Goal: Information Seeking & Learning: Check status

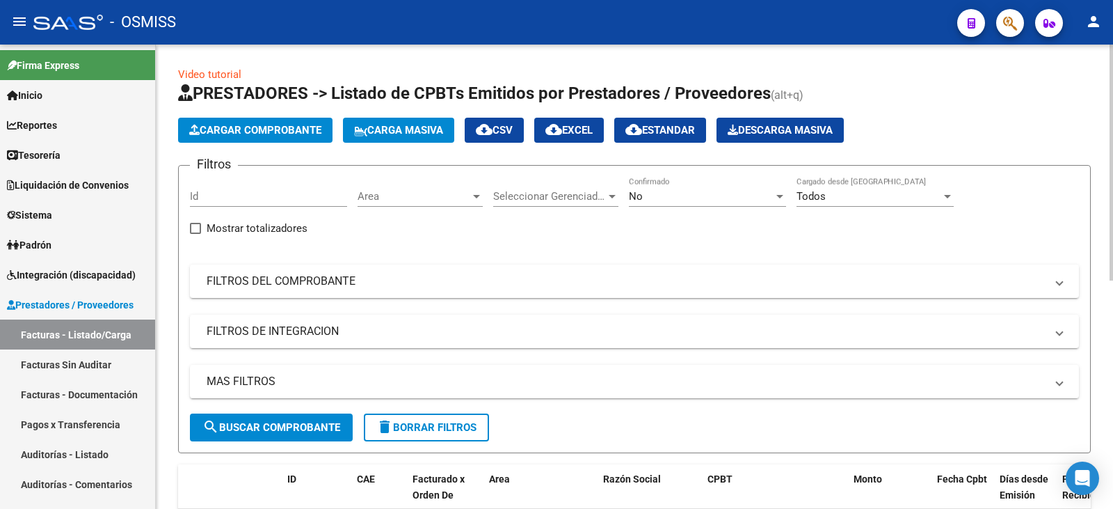
click at [679, 196] on div "No" at bounding box center [701, 196] width 145 height 13
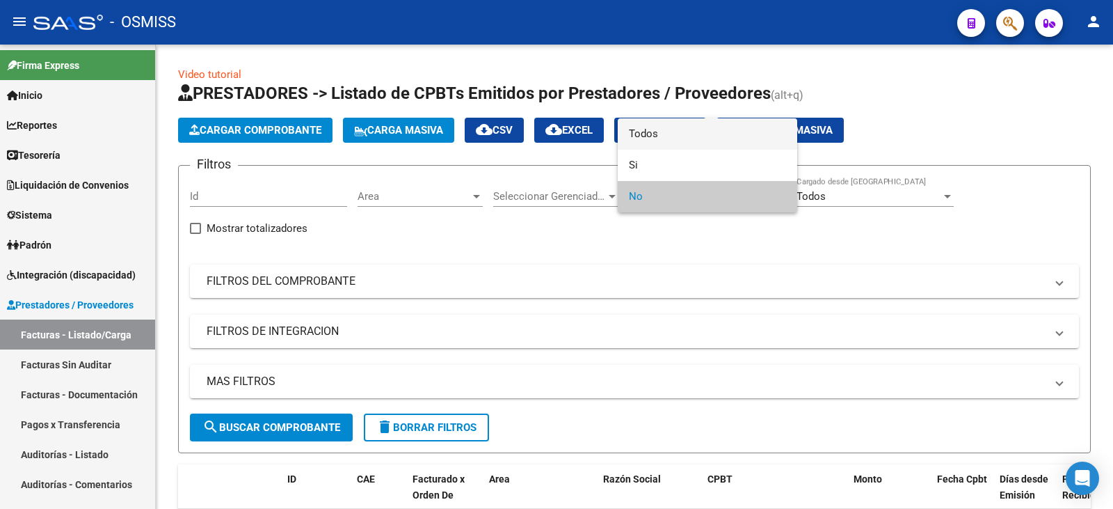
click at [671, 138] on span "Todos" at bounding box center [707, 133] width 157 height 31
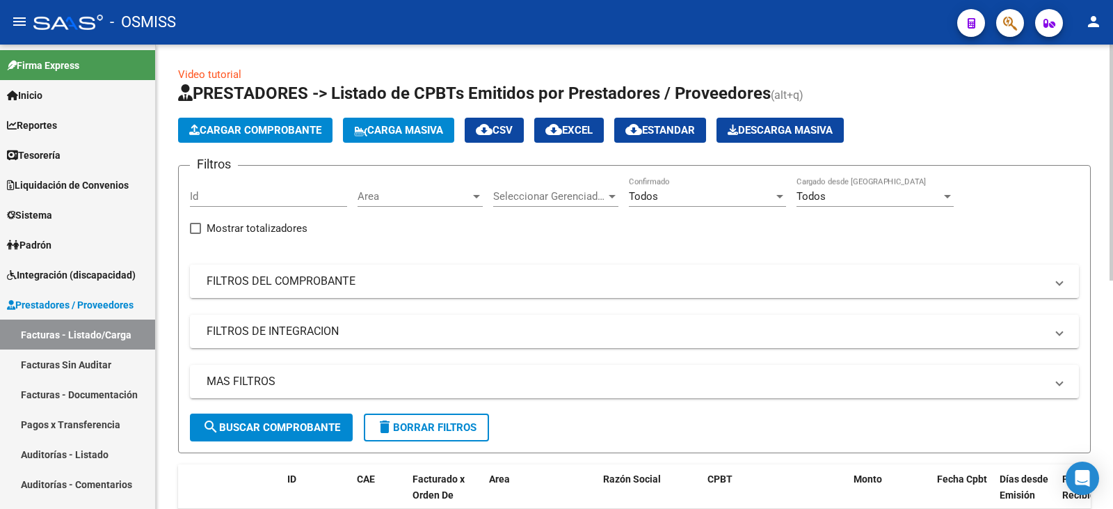
click at [596, 266] on mat-expansion-panel-header "FILTROS DEL COMPROBANTE" at bounding box center [634, 280] width 889 height 33
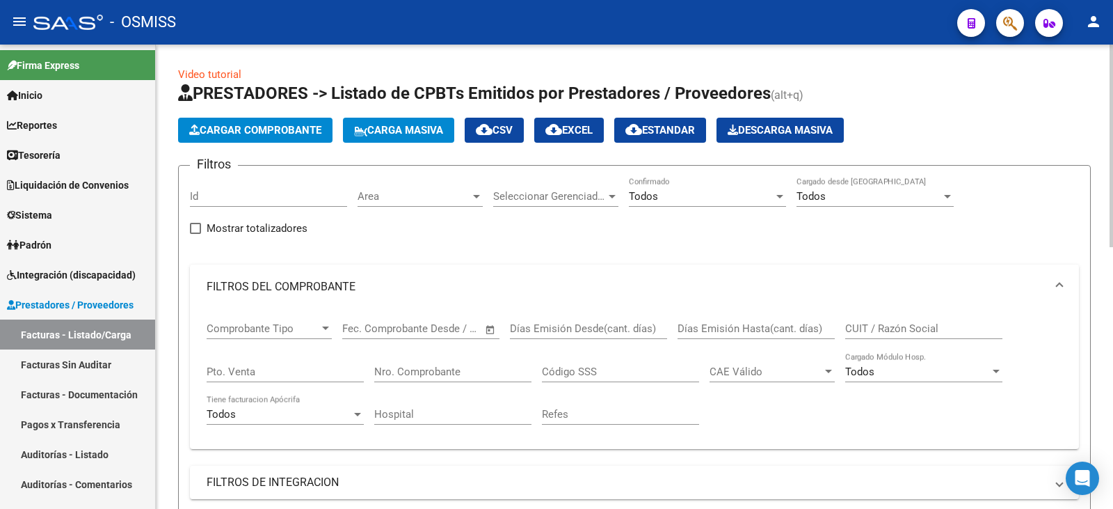
click at [918, 332] on input "CUIT / Razón Social" at bounding box center [923, 328] width 157 height 13
click at [893, 330] on input "CUIT / Razón Social" at bounding box center [923, 328] width 157 height 13
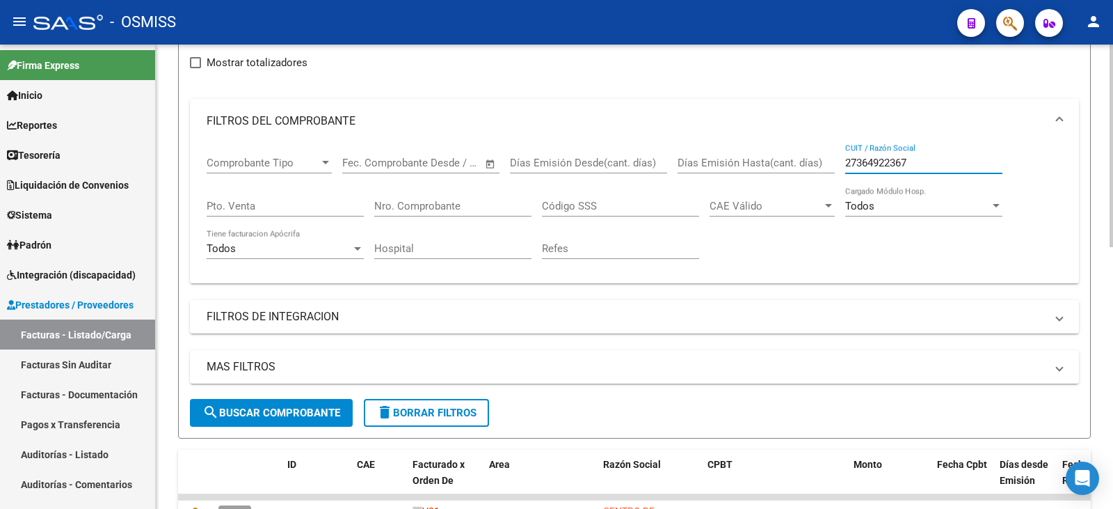
scroll to position [278, 0]
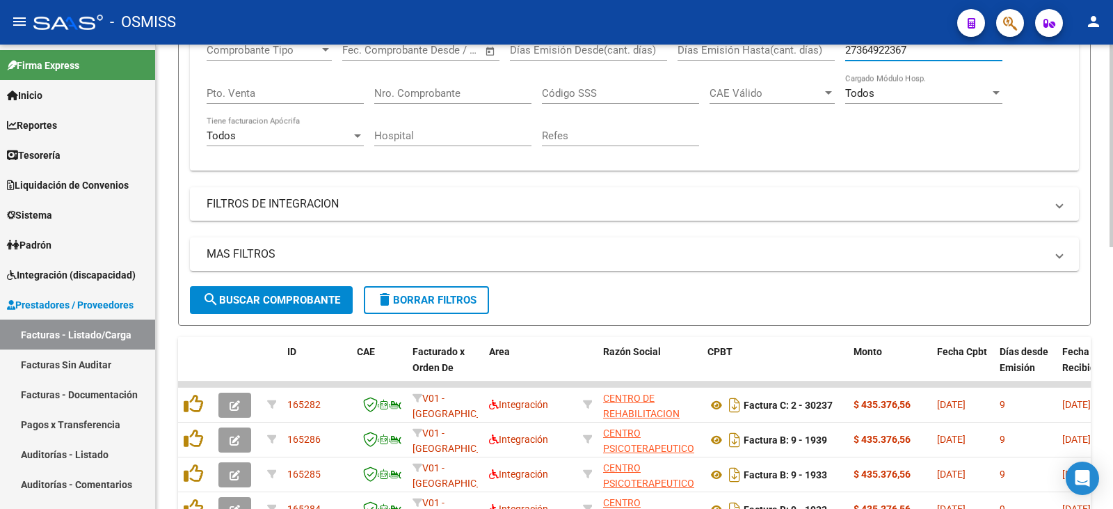
type input "27364922367"
click at [228, 294] on span "search Buscar Comprobante" at bounding box center [271, 300] width 138 height 13
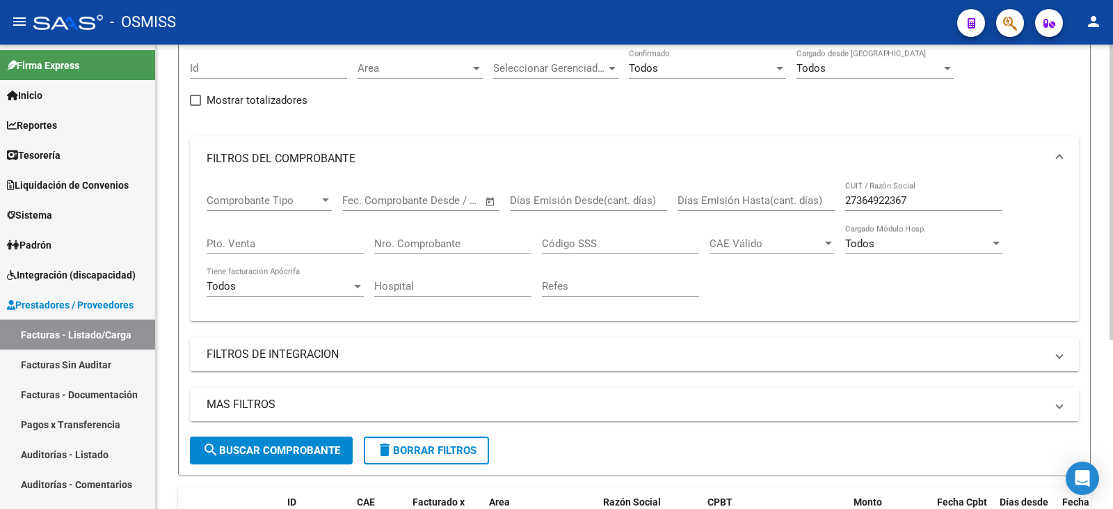
scroll to position [139, 0]
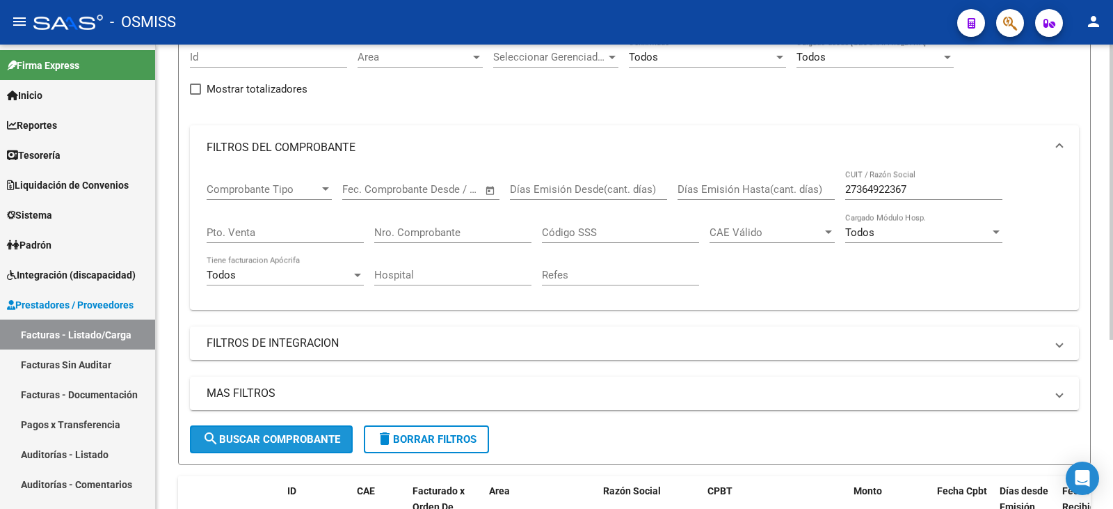
click at [281, 438] on span "search Buscar Comprobante" at bounding box center [271, 439] width 138 height 13
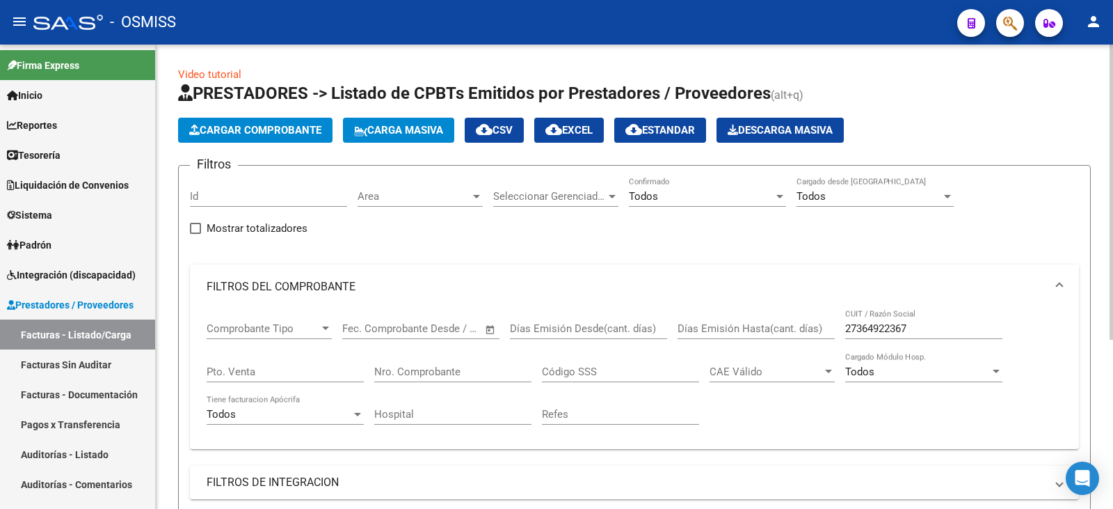
scroll to position [70, 0]
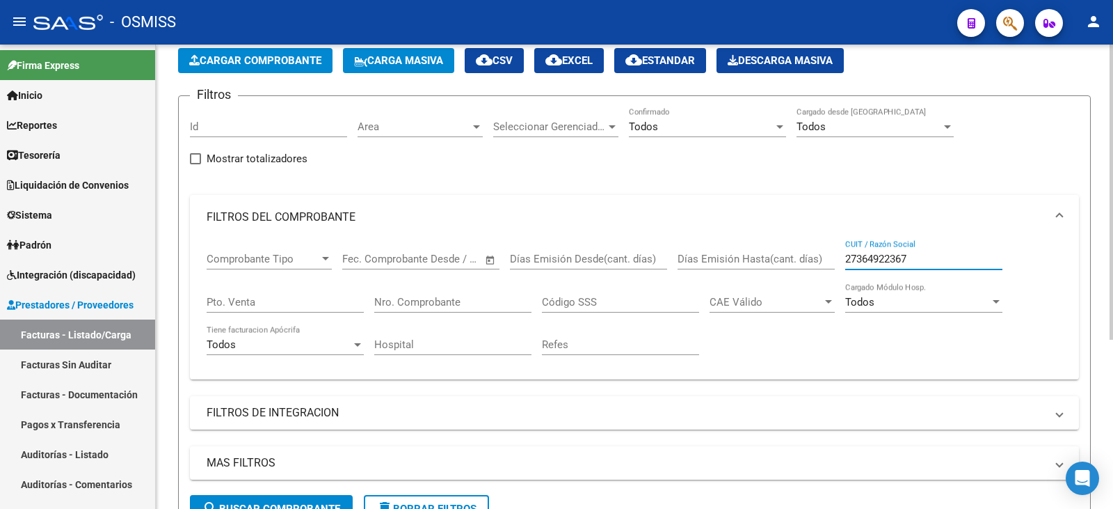
drag, startPoint x: 922, startPoint y: 256, endPoint x: 700, endPoint y: 278, distance: 223.0
click at [700, 278] on div "Comprobante Tipo Comprobante Tipo Fecha inicio – Fecha fin Fec. Comprobante Des…" at bounding box center [635, 303] width 856 height 129
click at [347, 415] on mat-panel-title "FILTROS DE INTEGRACION" at bounding box center [626, 412] width 839 height 15
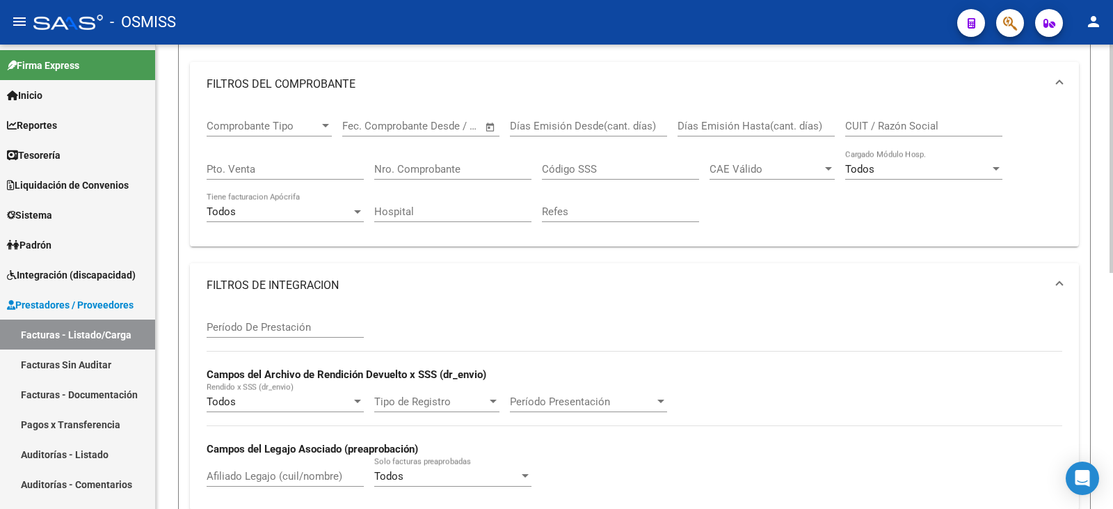
scroll to position [278, 0]
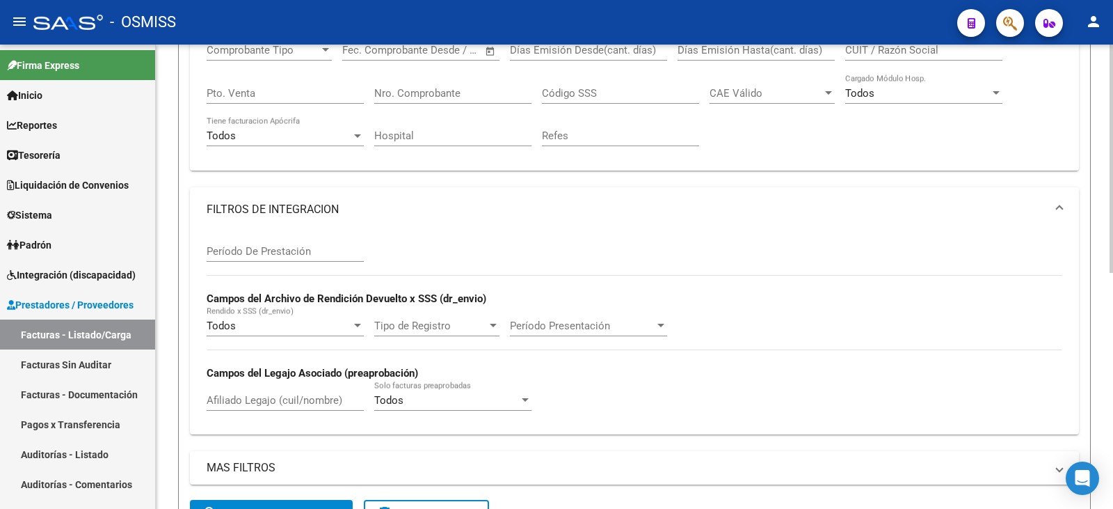
click at [294, 397] on input "Afiliado Legajo (cuil/nombre)" at bounding box center [285, 400] width 157 height 13
click at [276, 399] on input "Afiliado Legajo (cuil/nombre)" at bounding box center [285, 400] width 157 height 13
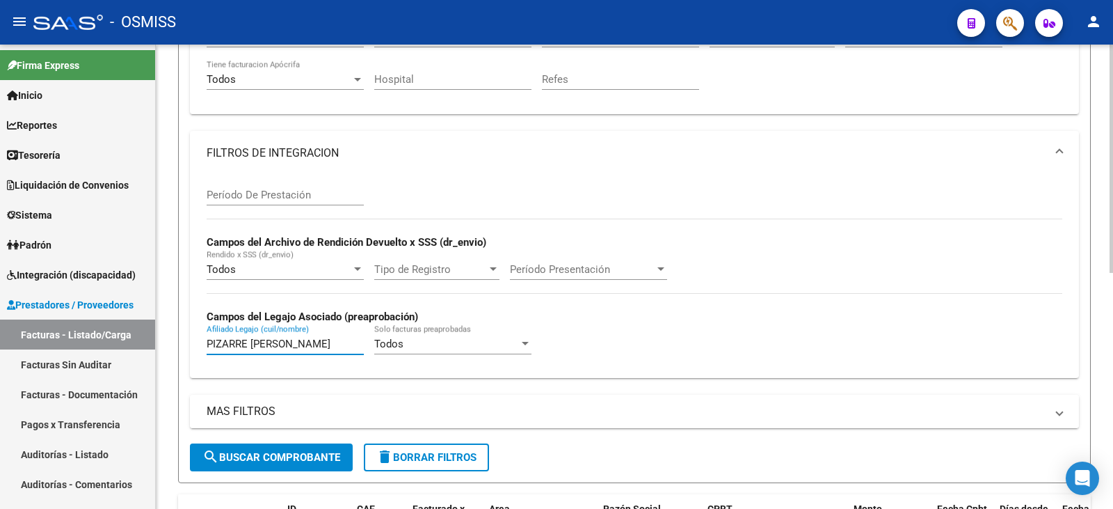
scroll to position [417, 0]
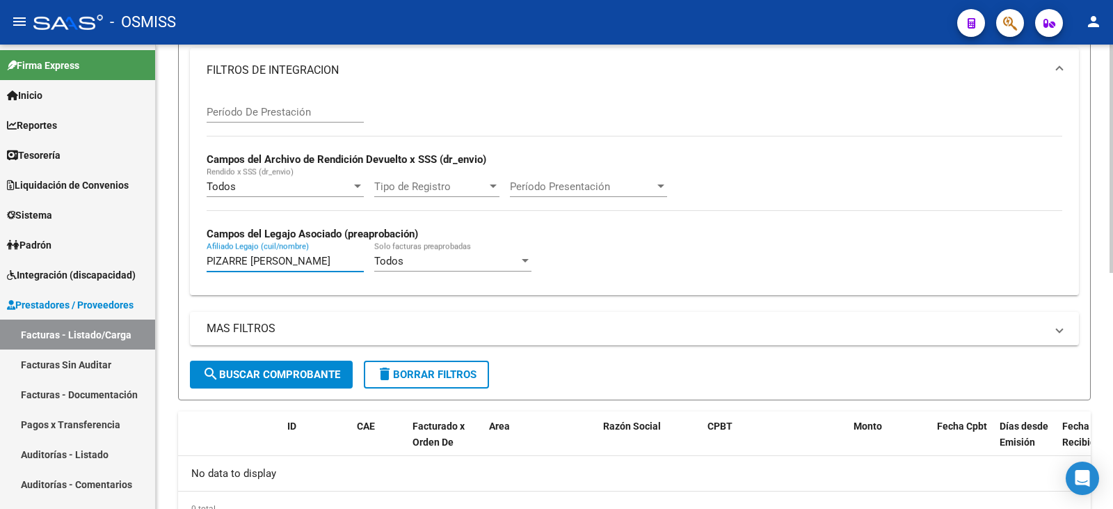
click at [278, 362] on button "search Buscar Comprobante" at bounding box center [271, 374] width 163 height 28
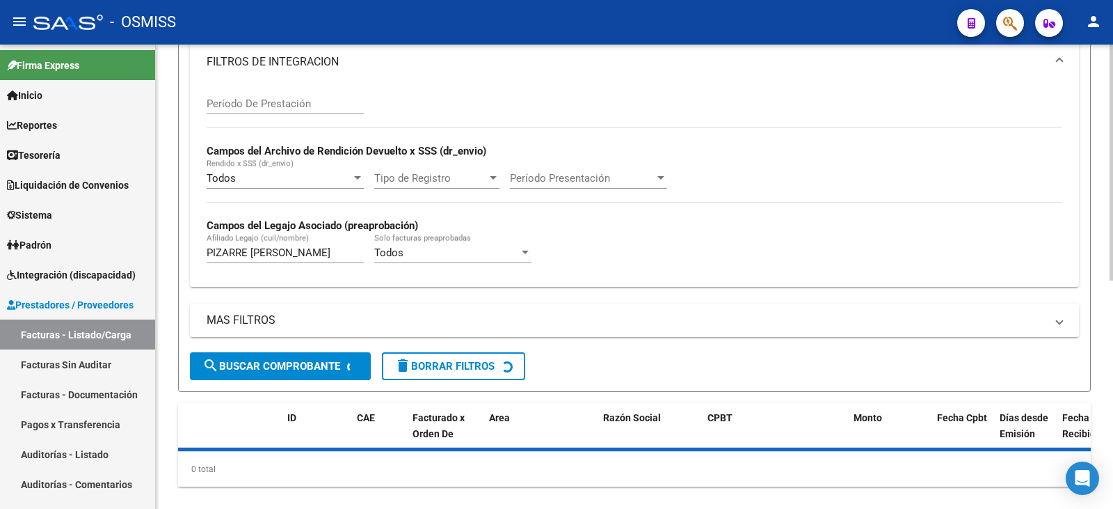
scroll to position [448, 0]
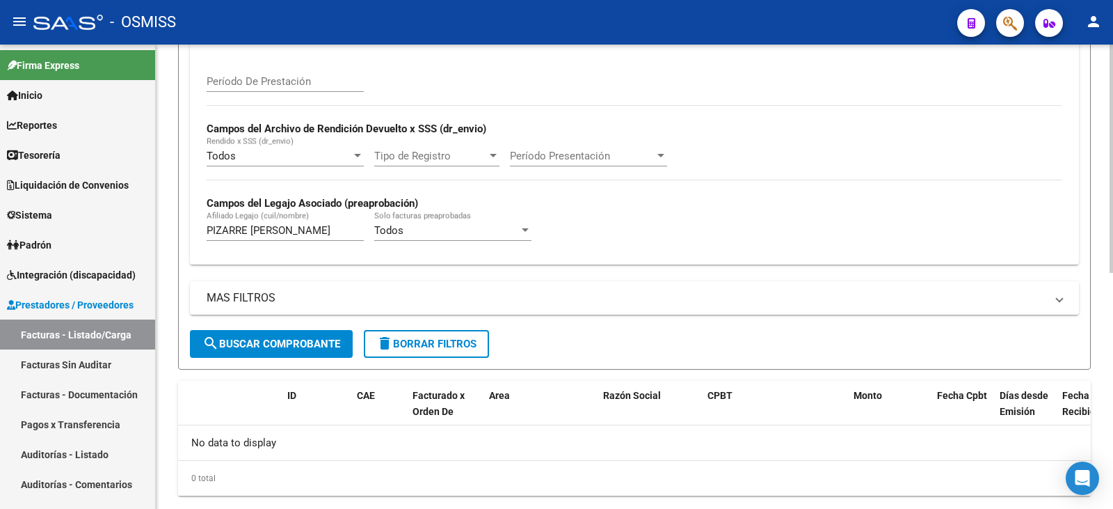
click at [292, 225] on input "PIZARRE [PERSON_NAME]" at bounding box center [285, 230] width 157 height 13
click at [282, 344] on span "search Buscar Comprobante" at bounding box center [271, 343] width 138 height 13
click at [276, 222] on div "PIZARRE Afiliado Legajo (cuil/nombre)" at bounding box center [285, 226] width 157 height 30
type input "PIZARRE [PERSON_NAME]"
click at [296, 338] on span "search Buscar Comprobante" at bounding box center [271, 343] width 138 height 13
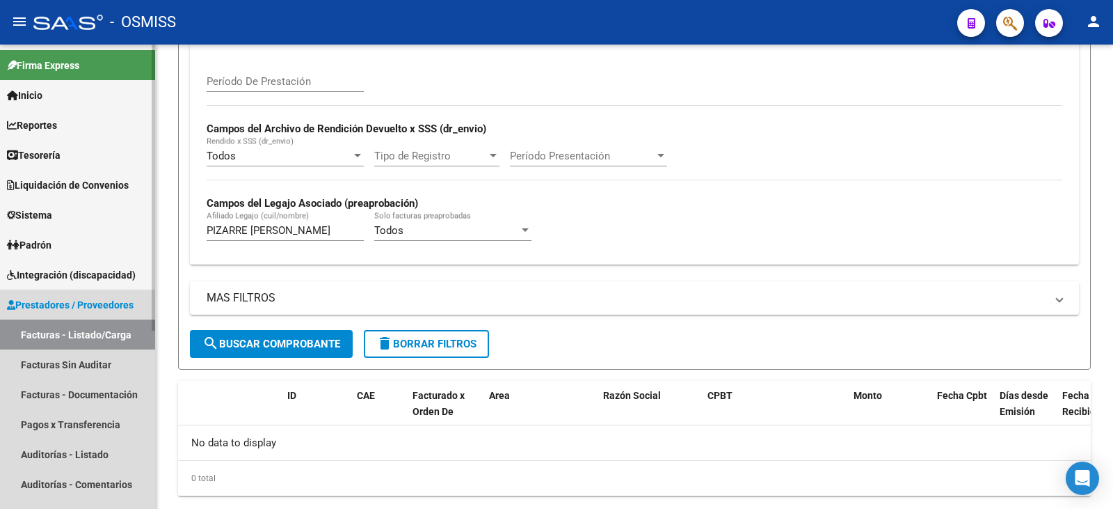
click at [43, 329] on link "Facturas - Listado/Carga" at bounding box center [77, 334] width 155 height 30
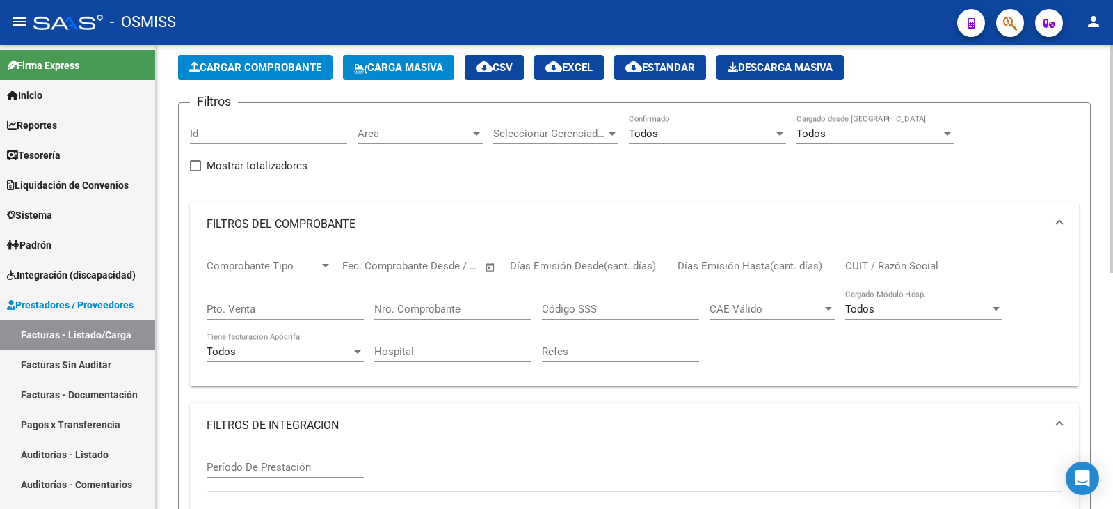
scroll to position [31, 0]
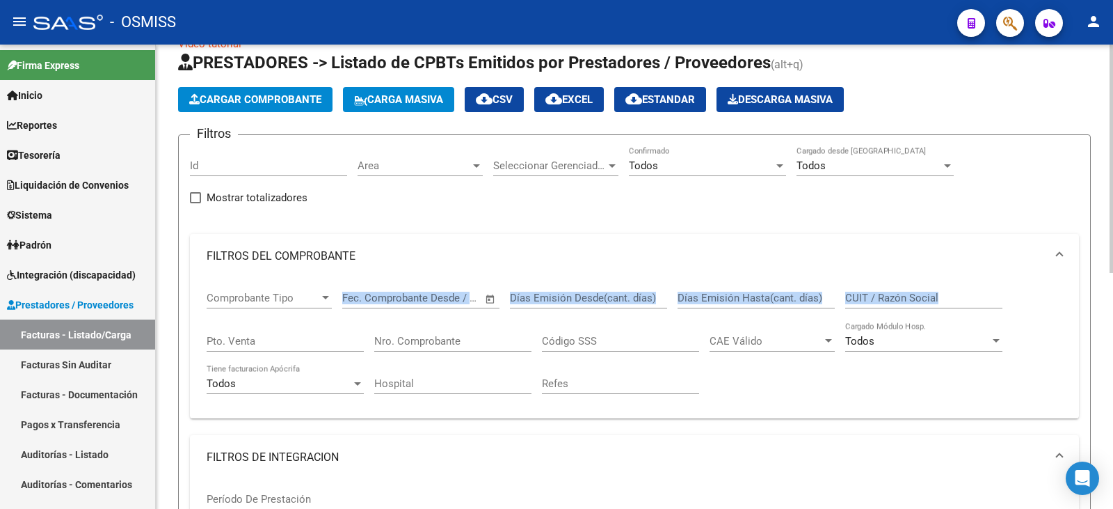
click at [342, 292] on div "Comprobante Tipo Comprobante Tipo Fecha inicio – Fecha fin Fec. Comprobante Des…" at bounding box center [635, 342] width 856 height 129
